Goal: Task Accomplishment & Management: Use online tool/utility

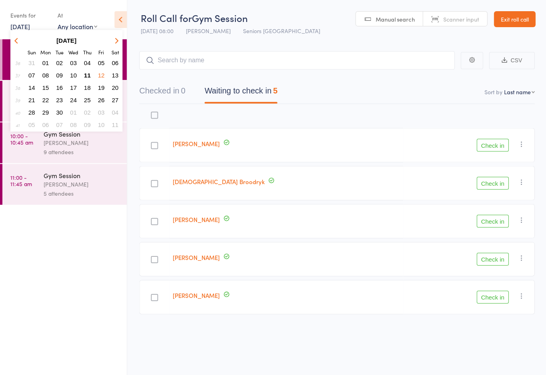
click at [103, 76] on span "12" at bounding box center [101, 75] width 7 height 7
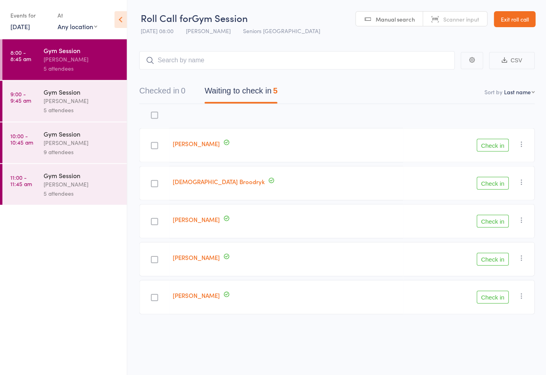
click at [88, 111] on div "5 attendees" at bounding box center [82, 110] width 76 height 9
click at [496, 263] on button "Check in" at bounding box center [492, 259] width 32 height 13
click at [493, 145] on button "Check in" at bounding box center [492, 145] width 32 height 13
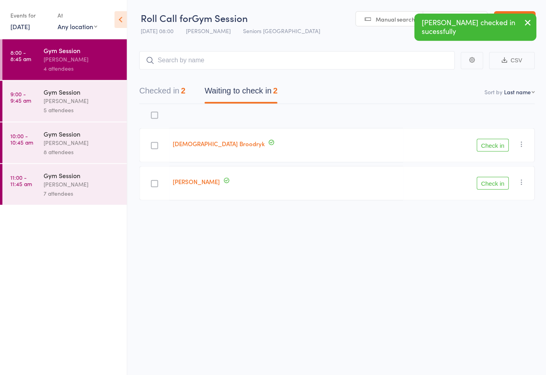
click at [489, 147] on button "Check in" at bounding box center [492, 145] width 32 height 13
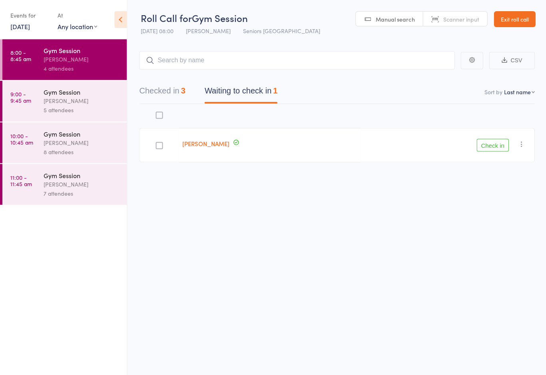
click at [165, 142] on div at bounding box center [159, 145] width 40 height 34
click at [160, 147] on div at bounding box center [158, 145] width 7 height 7
click at [157, 143] on input "checkbox" at bounding box center [157, 143] width 0 height 0
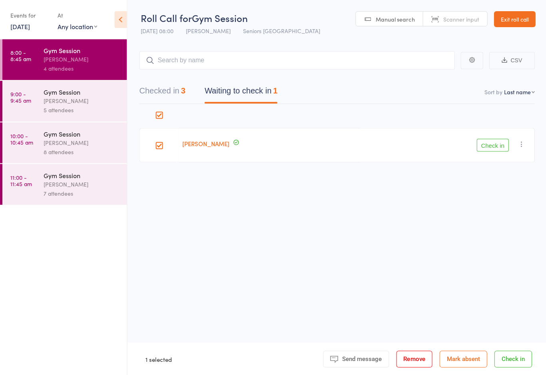
click at [498, 144] on button "Check in" at bounding box center [492, 145] width 32 height 13
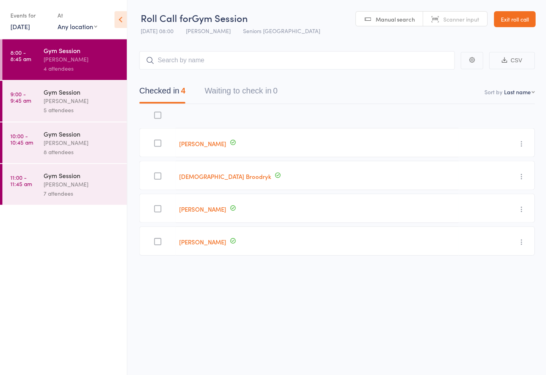
click at [83, 100] on div "[PERSON_NAME]" at bounding box center [82, 100] width 76 height 9
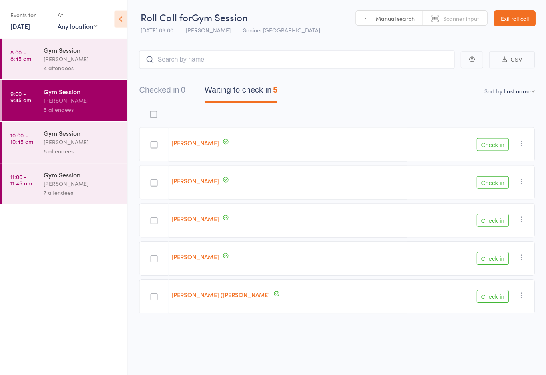
scroll to position [6, 0]
click at [392, 104] on div "edit [PERSON_NAME] Check in Check in Send message Add Note Add Task Add Flag Re…" at bounding box center [336, 211] width 395 height 214
click at [492, 144] on button "Check in" at bounding box center [492, 144] width 32 height 13
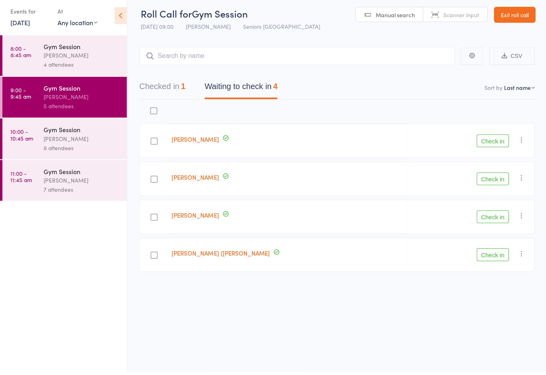
scroll to position [0, 0]
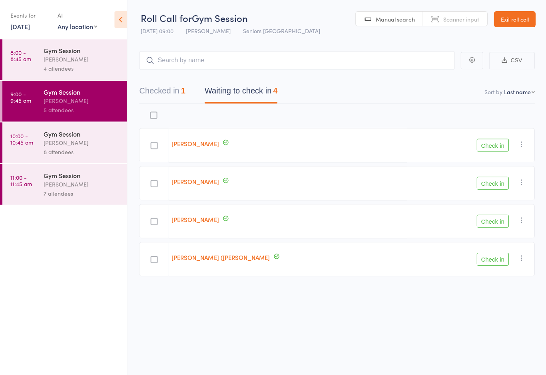
click at [494, 144] on button "Check in" at bounding box center [492, 145] width 32 height 13
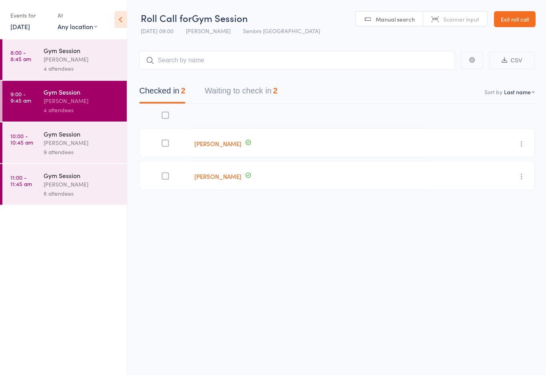
click at [248, 89] on button "Waiting to check in 2" at bounding box center [240, 92] width 73 height 21
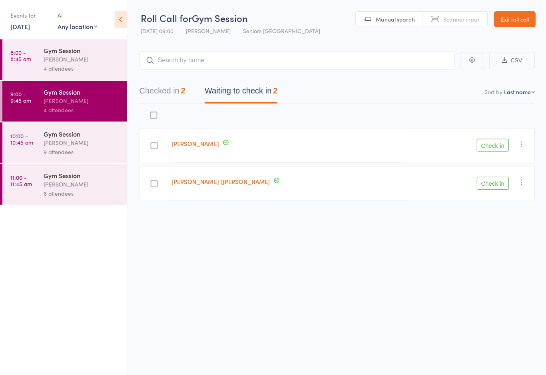
click at [494, 144] on button "Check in" at bounding box center [492, 145] width 32 height 13
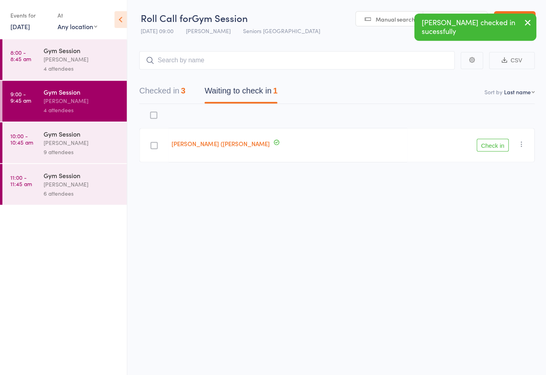
click at [45, 153] on div "9 attendees" at bounding box center [82, 151] width 76 height 9
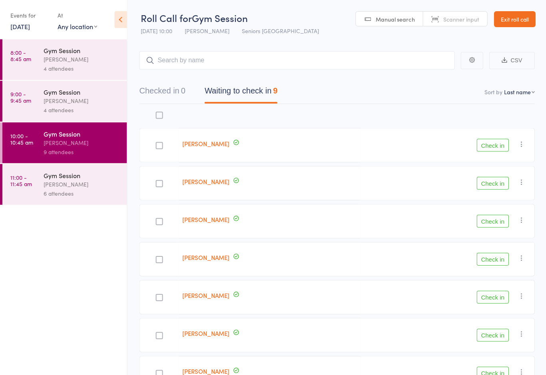
click at [55, 189] on div "[PERSON_NAME]" at bounding box center [82, 183] width 76 height 9
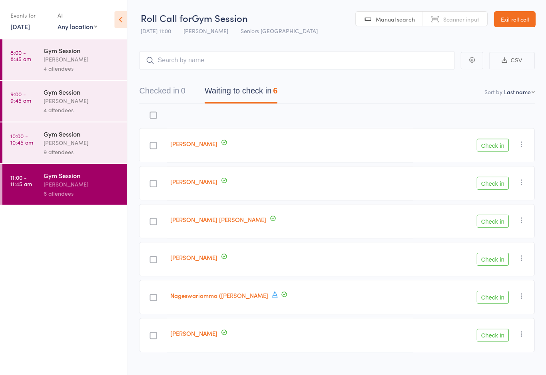
click at [76, 96] on div "Gym Session" at bounding box center [82, 92] width 76 height 9
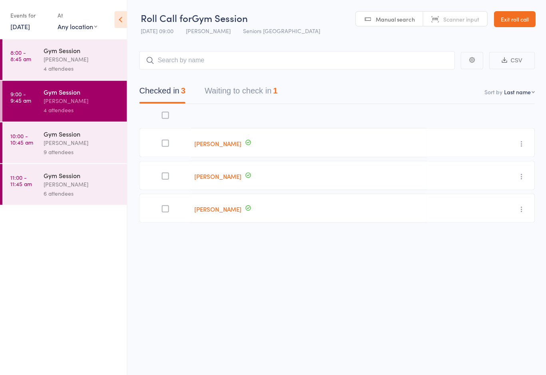
click at [77, 102] on div "[PERSON_NAME]" at bounding box center [82, 100] width 76 height 9
click at [266, 89] on button "Waiting to check in 1" at bounding box center [240, 92] width 73 height 21
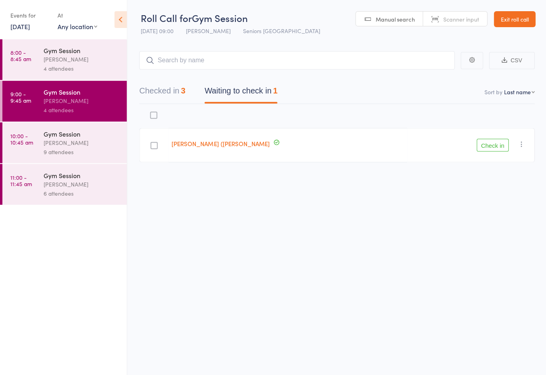
click at [496, 145] on button "Check in" at bounding box center [492, 145] width 32 height 13
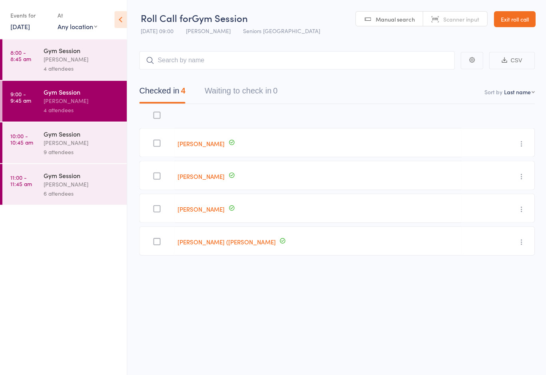
click at [56, 185] on div "[PERSON_NAME]" at bounding box center [82, 183] width 76 height 9
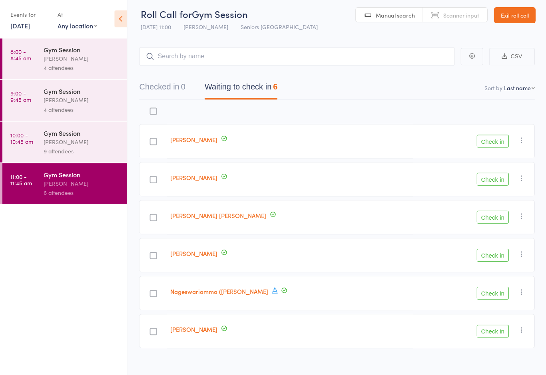
scroll to position [14, 0]
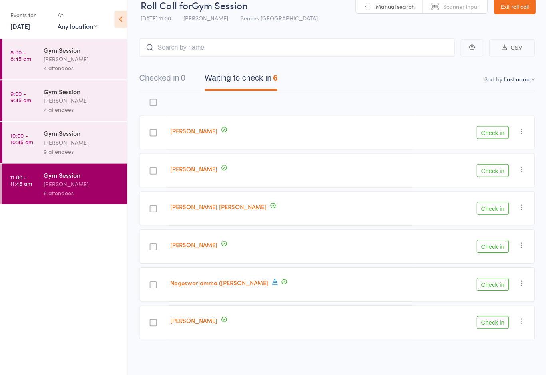
click at [48, 140] on div "[PERSON_NAME]" at bounding box center [82, 142] width 76 height 9
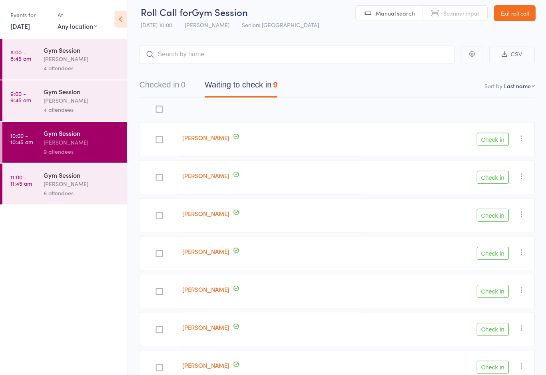
click at [484, 325] on button "Check in" at bounding box center [492, 329] width 32 height 13
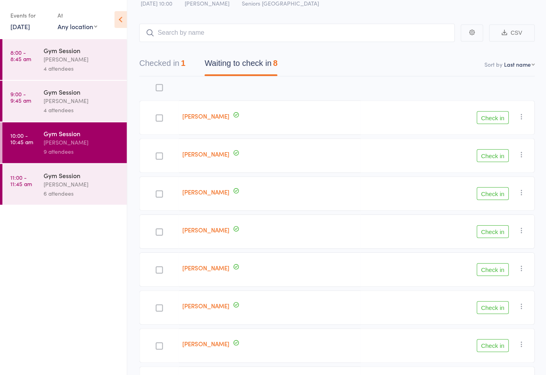
scroll to position [28, 0]
click at [71, 100] on div "[PERSON_NAME]" at bounding box center [82, 100] width 76 height 9
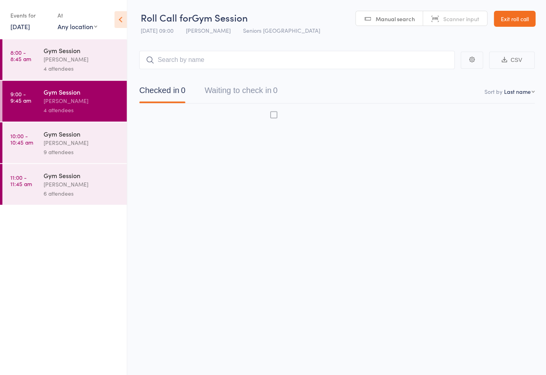
scroll to position [5, 0]
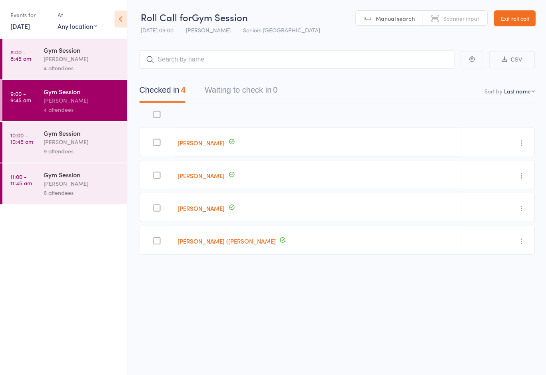
click at [86, 141] on div "[PERSON_NAME]" at bounding box center [82, 142] width 76 height 9
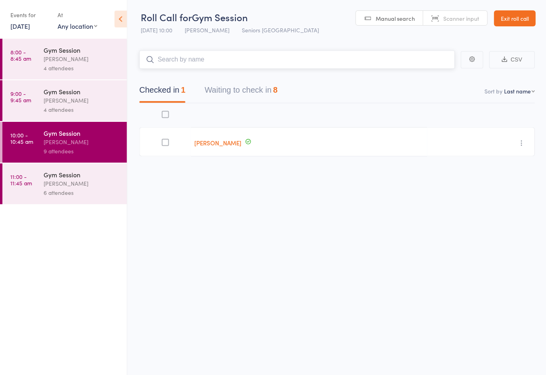
click at [251, 82] on button "Waiting to check in 8" at bounding box center [240, 92] width 73 height 21
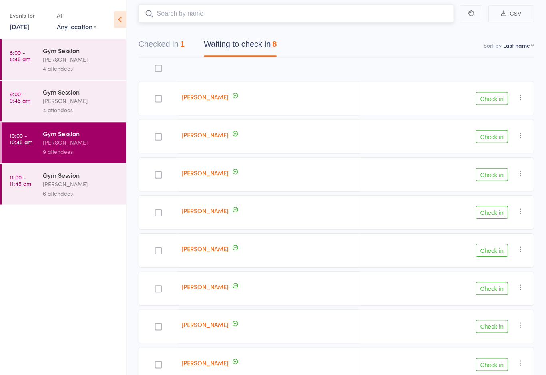
scroll to position [47, 0]
click at [490, 170] on button "Check in" at bounding box center [492, 173] width 32 height 13
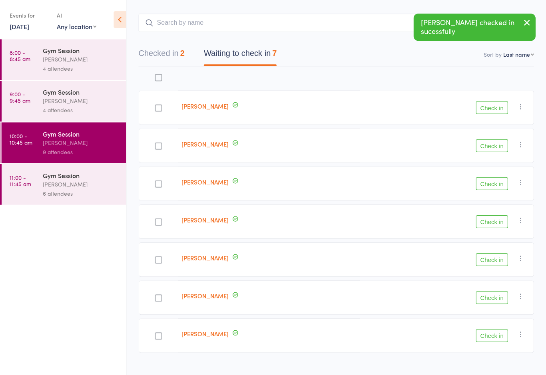
click at [498, 184] on button "Check in" at bounding box center [492, 183] width 32 height 13
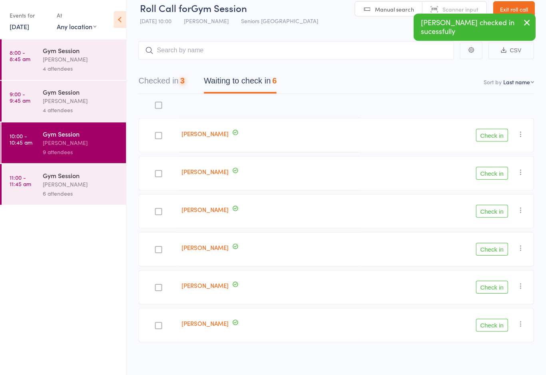
scroll to position [13, 0]
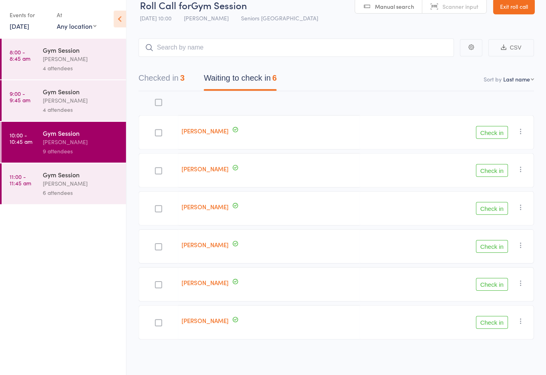
click at [493, 169] on button "Check in" at bounding box center [492, 170] width 32 height 13
